Goal: Check status: Check status

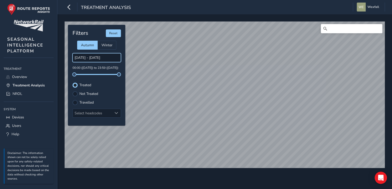
click at [110, 56] on input "[DATE] - [DATE]" at bounding box center [96, 57] width 48 height 9
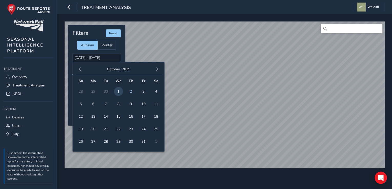
click at [105, 91] on td "30" at bounding box center [106, 91] width 13 height 13
click at [80, 70] on span "button" at bounding box center [80, 70] width 4 height 4
click at [105, 141] on span "30" at bounding box center [105, 141] width 9 height 9
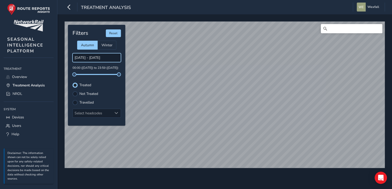
click at [106, 59] on input "[DATE] - [DATE]" at bounding box center [96, 57] width 48 height 9
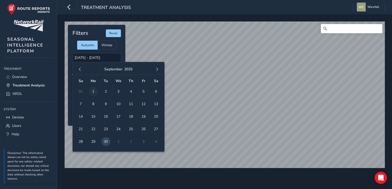
click at [92, 91] on span "1" at bounding box center [93, 91] width 9 height 9
click at [104, 59] on input "[DATE] - [DATE]" at bounding box center [96, 57] width 48 height 9
click at [155, 69] on span "button" at bounding box center [157, 70] width 4 height 4
click at [118, 91] on span "1" at bounding box center [118, 91] width 9 height 9
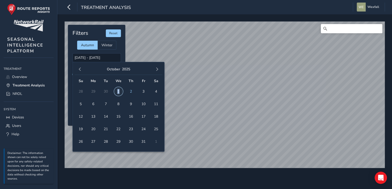
click at [118, 91] on span "1" at bounding box center [118, 91] width 9 height 9
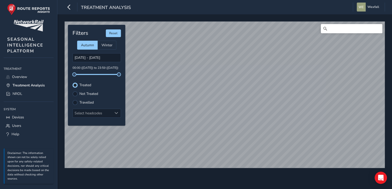
click at [236, 7] on div "Treatment Analysis Wexfall Colour Scheme: Dark Dim Light Logout © Mapbox © Open…" at bounding box center [224, 94] width 334 height 189
click at [108, 57] on input "[DATE] - [DATE]" at bounding box center [96, 57] width 48 height 9
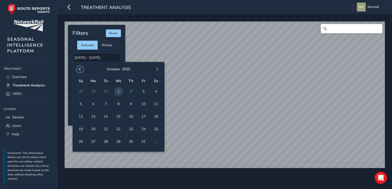
click at [82, 69] on button "button" at bounding box center [79, 69] width 7 height 7
click at [104, 142] on span "30" at bounding box center [105, 141] width 9 height 9
click at [107, 142] on span "30" at bounding box center [105, 141] width 9 height 9
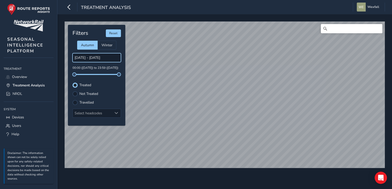
click at [99, 56] on input "[DATE] - [DATE]" at bounding box center [96, 57] width 48 height 9
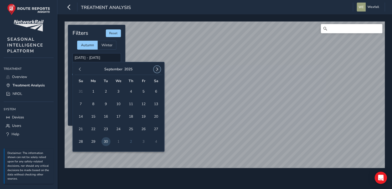
click at [158, 70] on span "button" at bounding box center [157, 70] width 4 height 4
click at [115, 90] on span "1" at bounding box center [118, 91] width 9 height 9
type input "[DATE] - [DATE]"
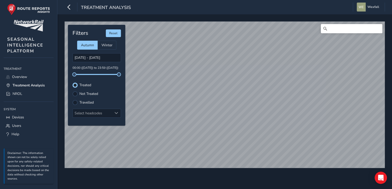
click at [188, 179] on div "© Mapbox © OpenStreetMap Improve this map Filters Reset Autumn Winter [DATE] - …" at bounding box center [224, 101] width 334 height 175
click at [224, 175] on div "© Mapbox © OpenStreetMap Improve this map Filters Reset Autumn Winter [DATE] - …" at bounding box center [224, 101] width 334 height 175
